Goal: Task Accomplishment & Management: Manage account settings

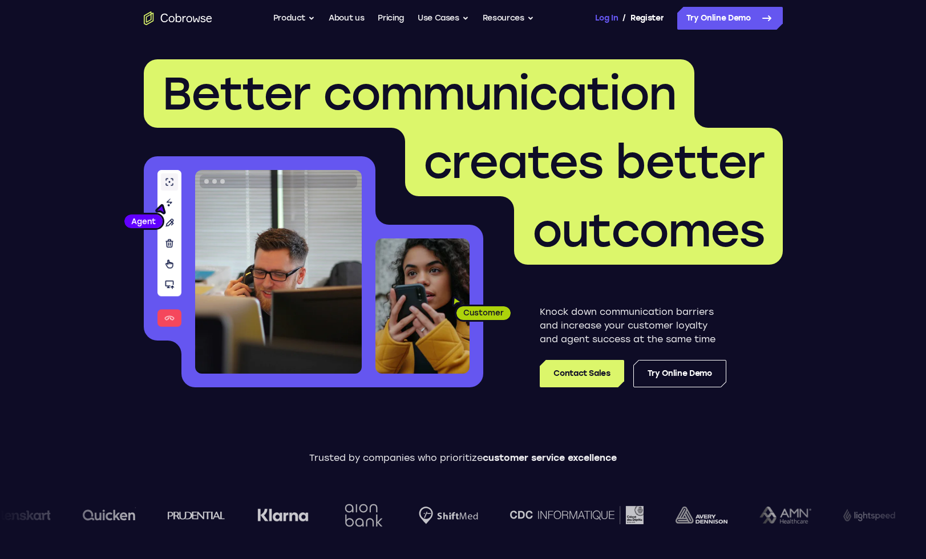
click at [603, 12] on link "Log In" at bounding box center [606, 18] width 23 height 23
click at [604, 8] on link "Log In" at bounding box center [606, 18] width 23 height 23
